Goal: Task Accomplishment & Management: Manage account settings

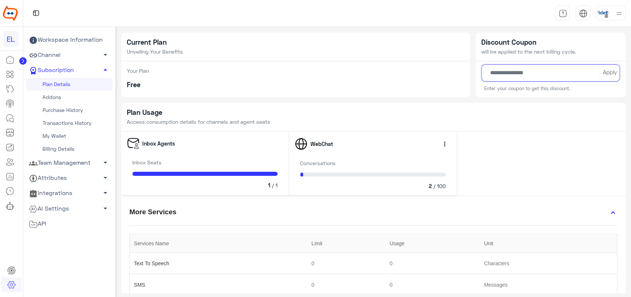
click at [512, 75] on input "text" at bounding box center [551, 72] width 139 height 17
type input "*****"
click at [615, 70] on button "Apply" at bounding box center [610, 71] width 20 height 13
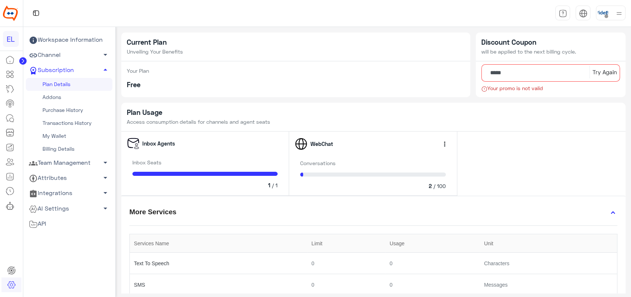
click at [61, 98] on link "Addons" at bounding box center [69, 97] width 87 height 13
